Goal: Find specific page/section: Find specific page/section

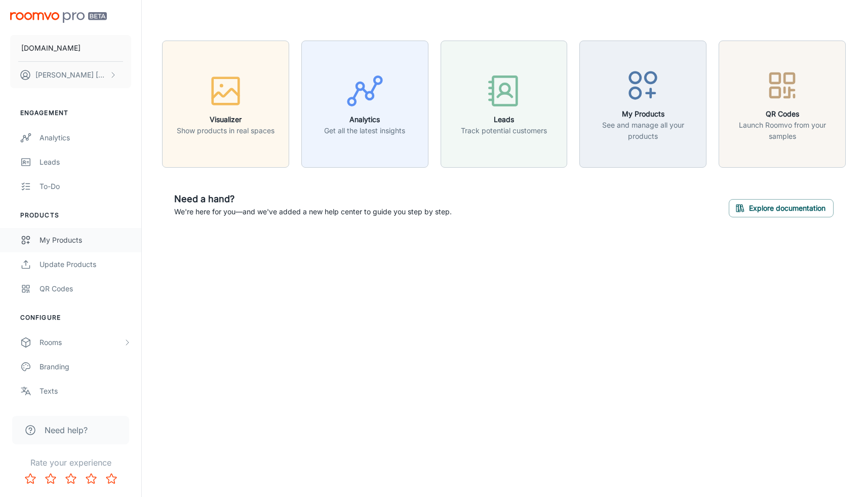
click at [67, 244] on div "My Products" at bounding box center [85, 239] width 92 height 11
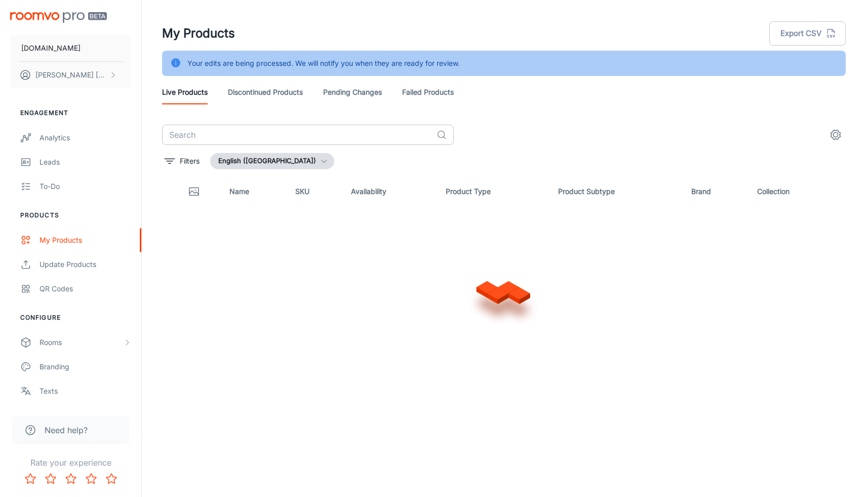
click at [210, 137] on input "text" at bounding box center [297, 135] width 270 height 20
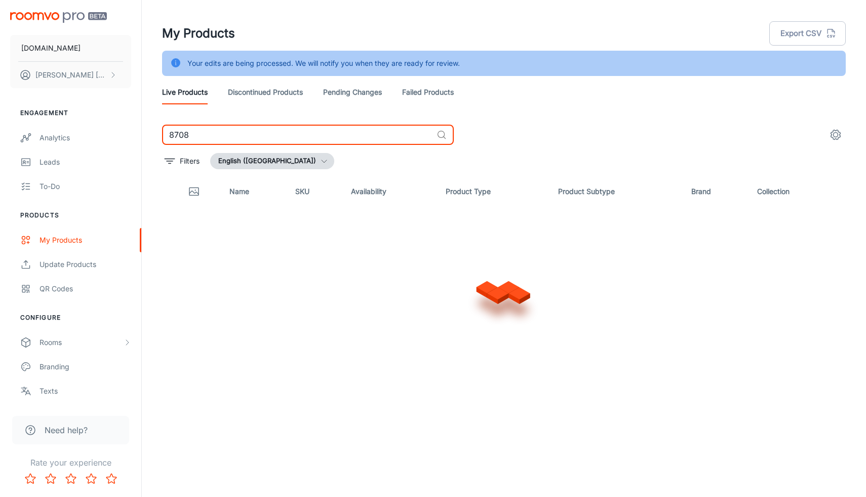
type input "8708"
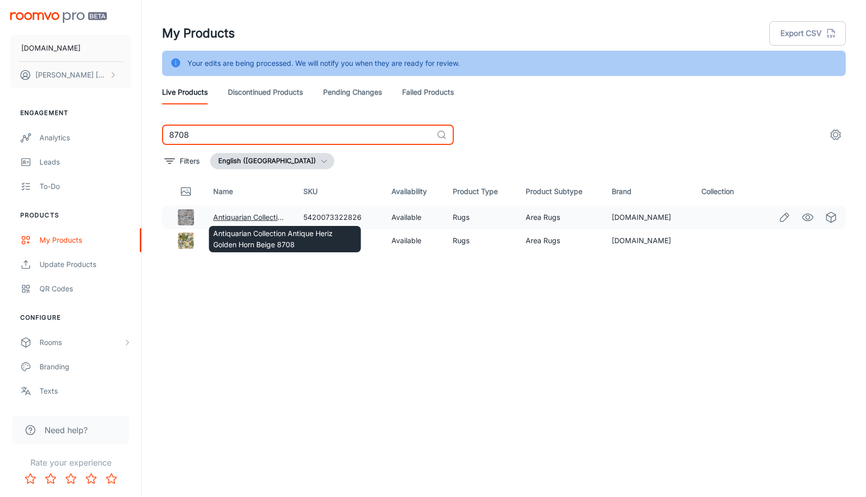
click at [227, 218] on link "Antiquarian Collection Antique Heriz Golden Horn Beige 8708" at bounding box center [314, 217] width 203 height 9
